Goal: Task Accomplishment & Management: Manage account settings

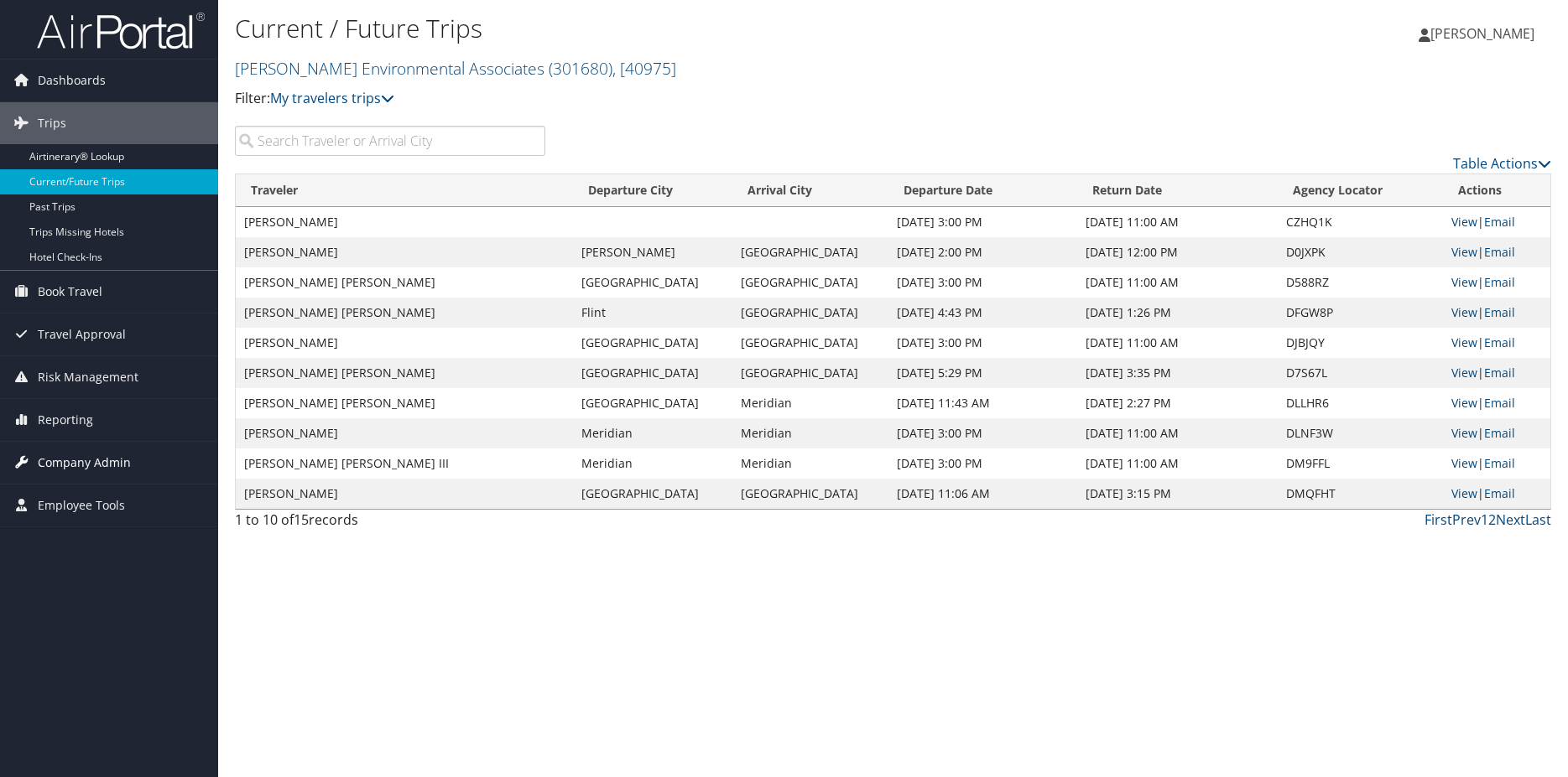
click at [84, 464] on span "Company Admin" at bounding box center [83, 463] width 93 height 42
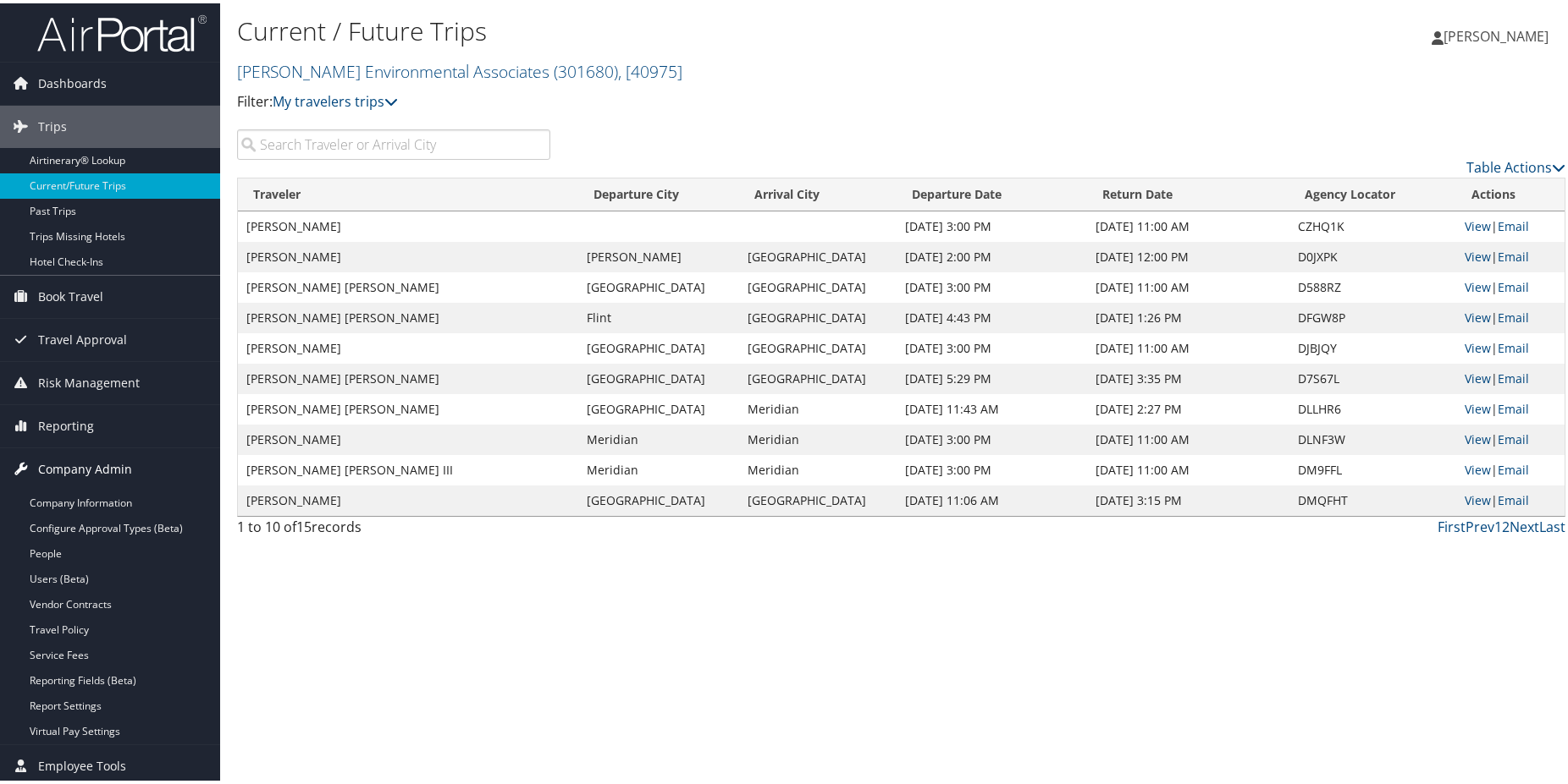
scroll to position [2, 0]
click at [56, 576] on link "Users (Beta)" at bounding box center [110, 575] width 221 height 25
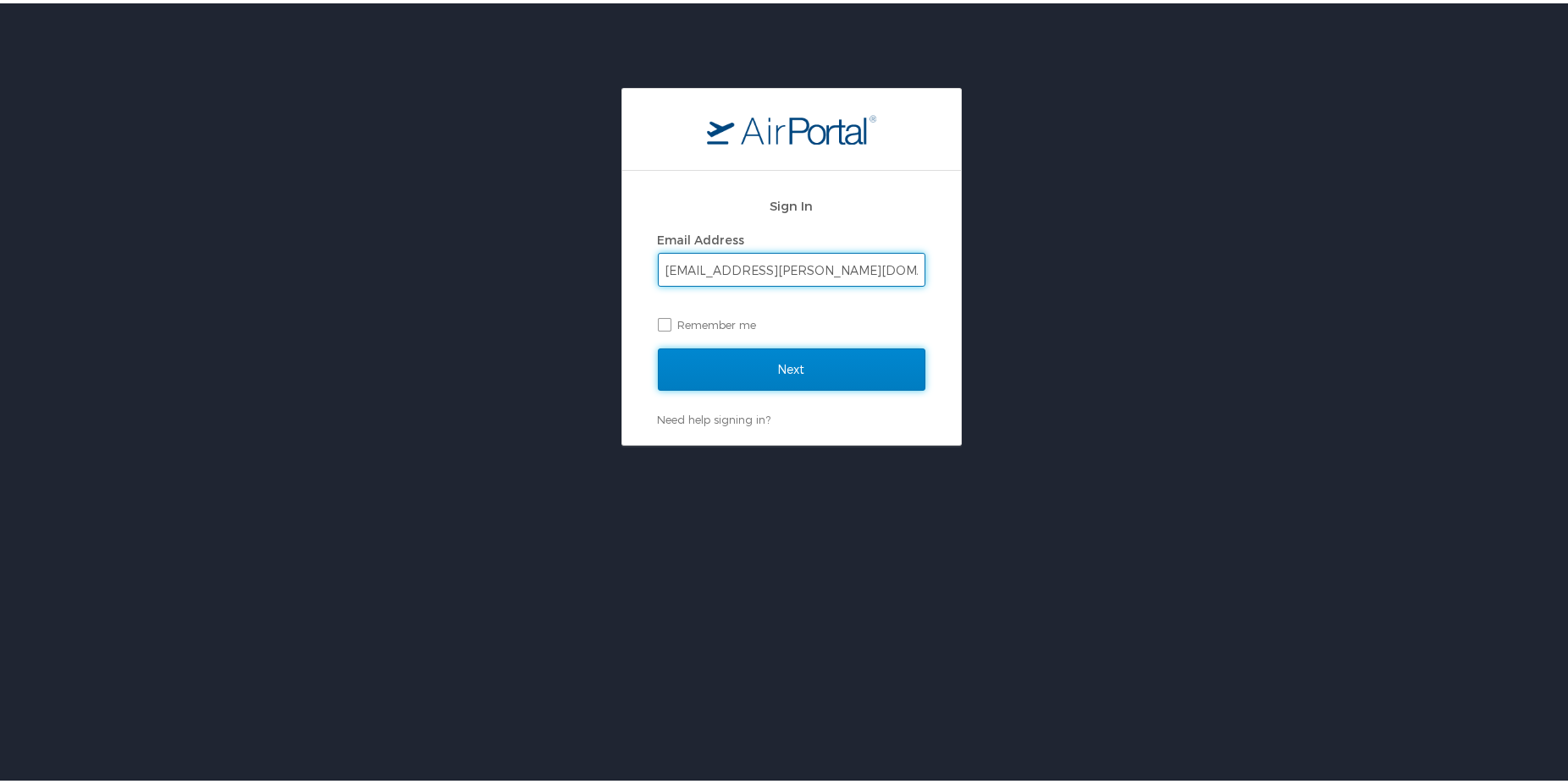
click at [720, 360] on input "Next" at bounding box center [791, 366] width 268 height 43
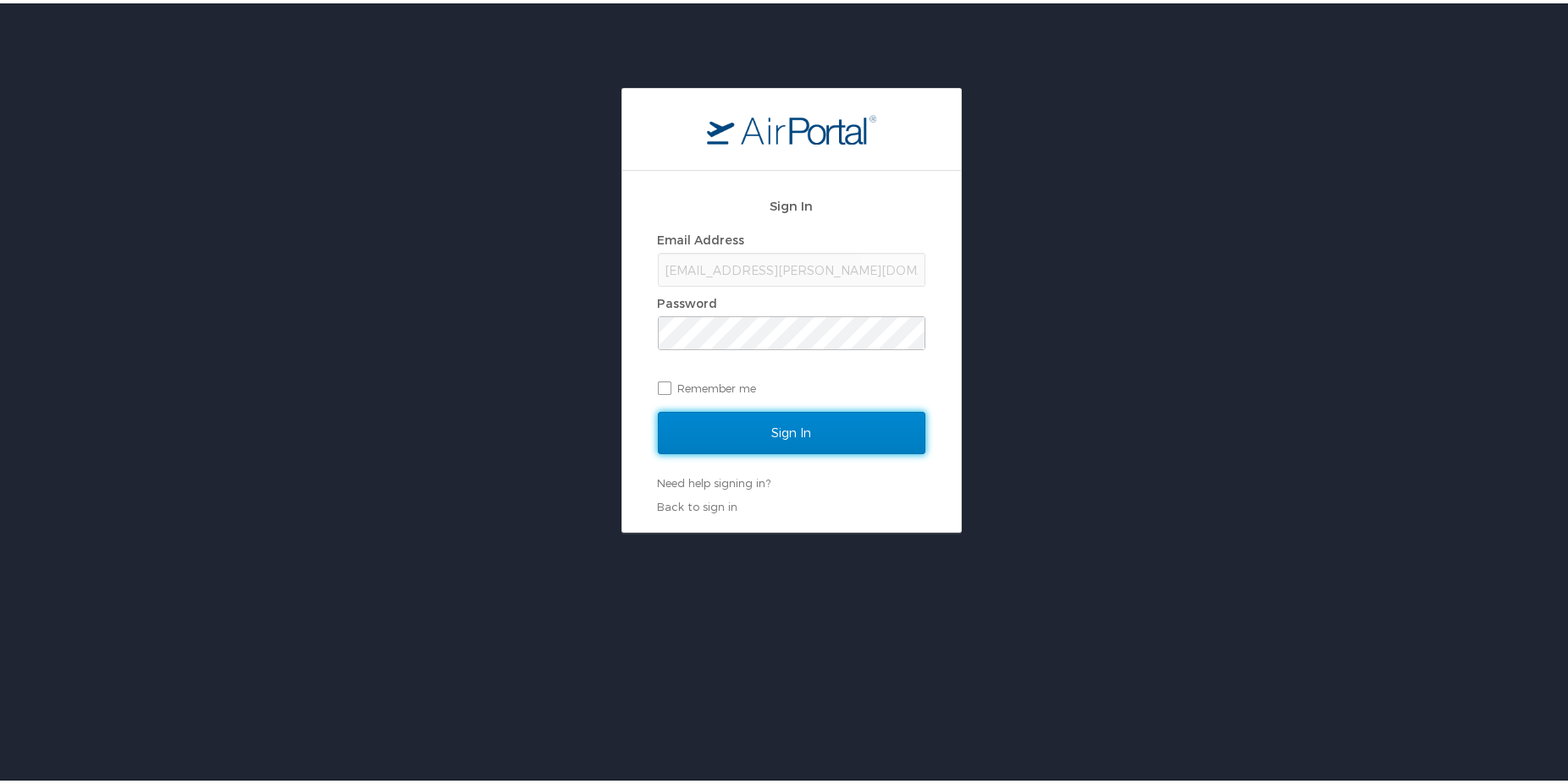
click at [734, 417] on input "Sign In" at bounding box center [791, 430] width 268 height 43
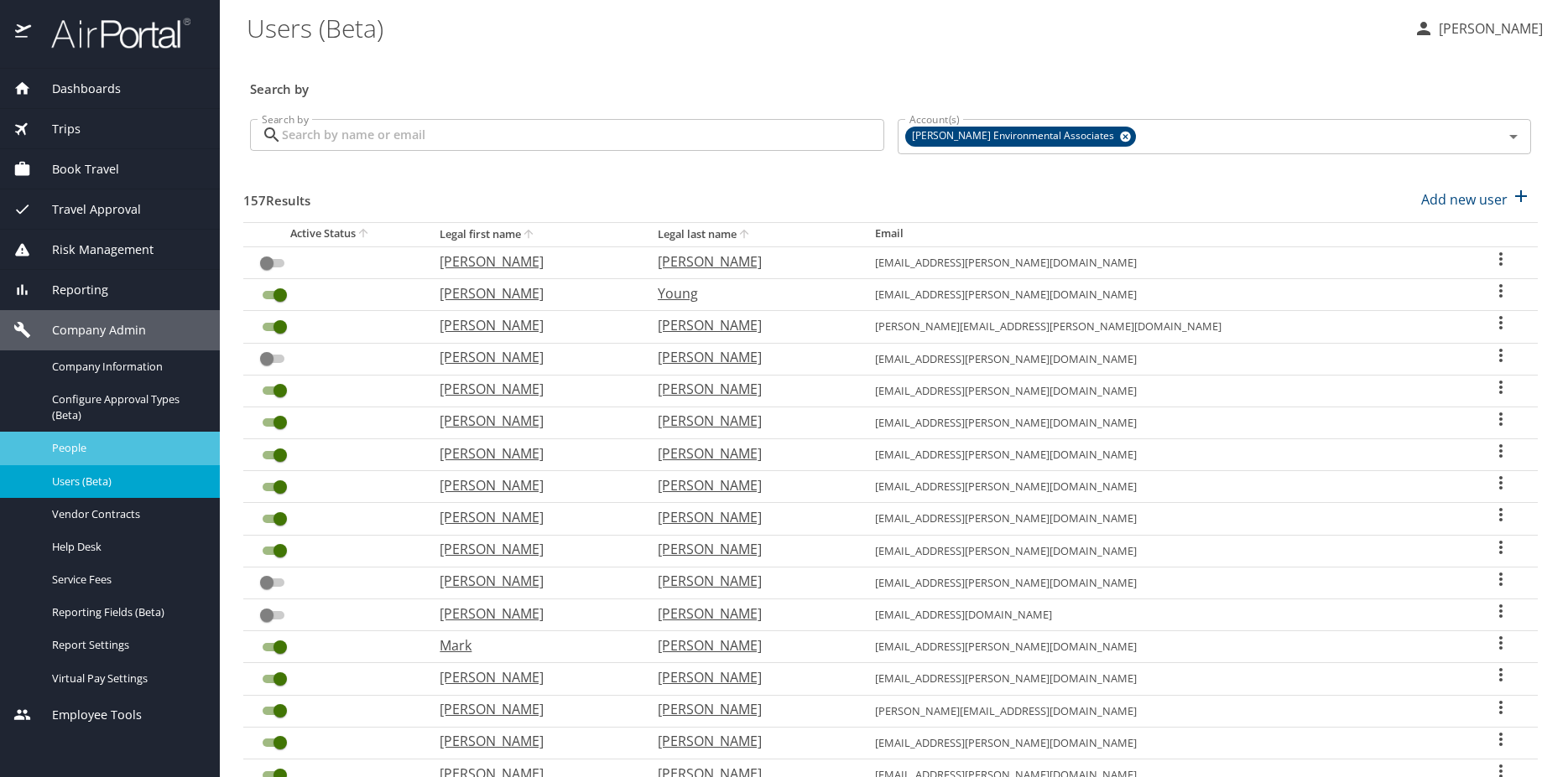
click at [122, 450] on span "People" at bounding box center [126, 448] width 148 height 16
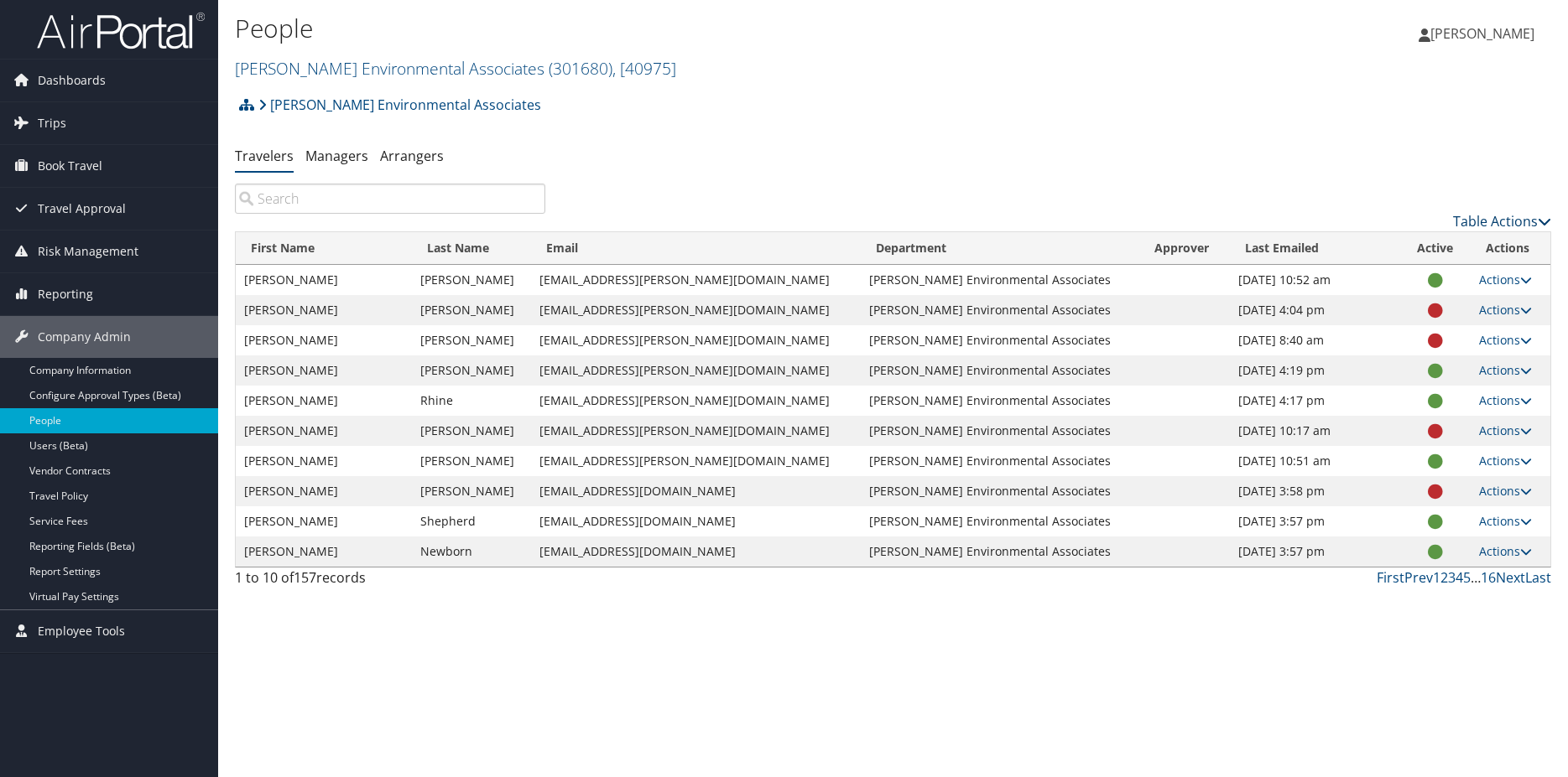
click at [1491, 217] on link "Table Actions" at bounding box center [1502, 220] width 98 height 18
click at [1224, 162] on div at bounding box center [784, 388] width 1568 height 777
click at [1468, 205] on div "Table Actions" at bounding box center [1061, 208] width 1006 height 48
click at [1487, 217] on link "Table Actions" at bounding box center [1502, 220] width 98 height 18
click at [1403, 252] on link "Download Report" at bounding box center [1426, 247] width 220 height 29
